Goal: Information Seeking & Learning: Learn about a topic

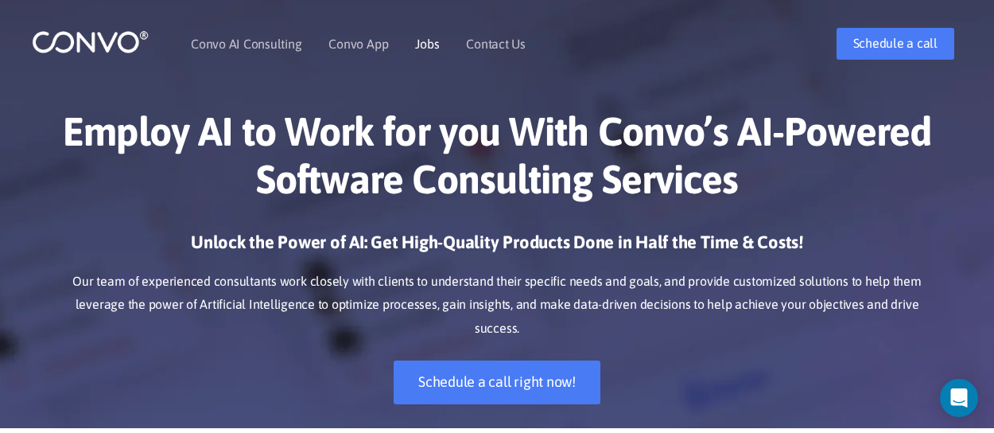
click at [436, 45] on link "Jobs" at bounding box center [427, 43] width 24 height 13
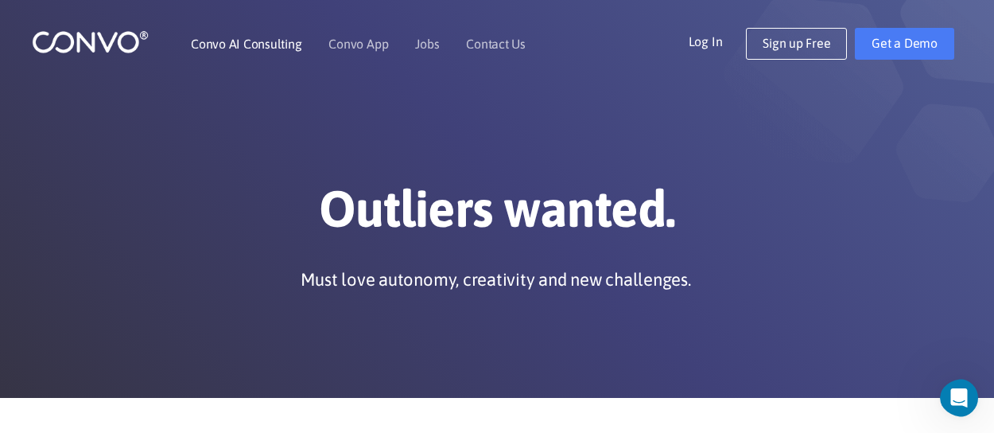
click at [242, 39] on link "Convo AI Consulting" at bounding box center [246, 43] width 111 height 13
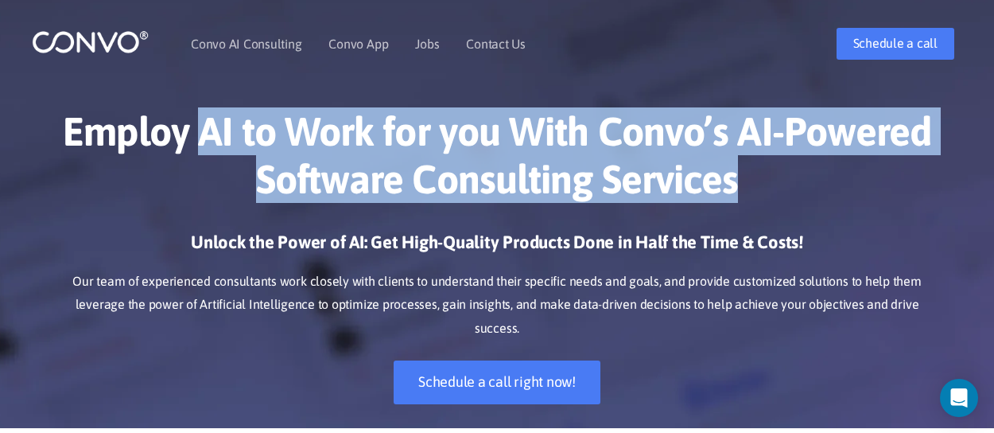
drag, startPoint x: 197, startPoint y: 146, endPoint x: 794, endPoint y: 176, distance: 598.2
click at [794, 176] on h1 "Employ AI to Work for you With Convo’s AI-Powered Software Consulting Services" at bounding box center [497, 160] width 883 height 107
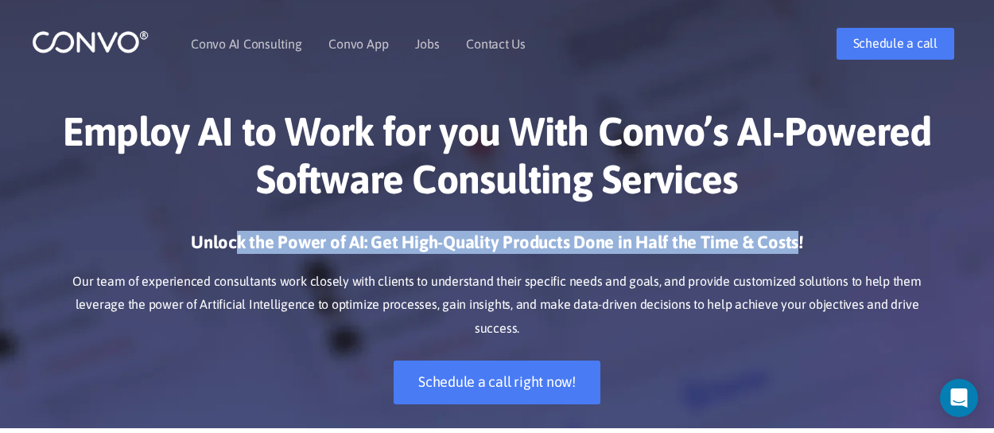
drag, startPoint x: 239, startPoint y: 236, endPoint x: 797, endPoint y: 235, distance: 557.7
click at [797, 235] on h3 "Unlock the Power of AI: Get High-Quality Products Done in Half the Time & Costs!" at bounding box center [497, 248] width 883 height 35
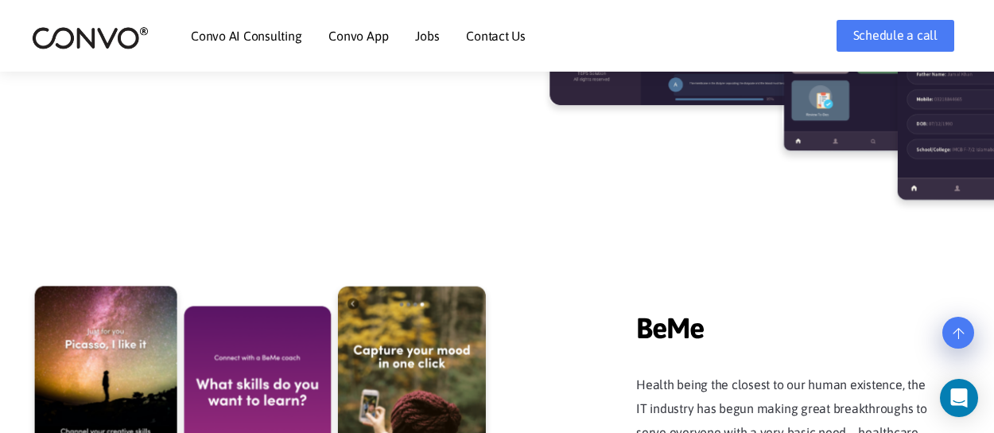
scroll to position [2705, 0]
